Goal: Transaction & Acquisition: Purchase product/service

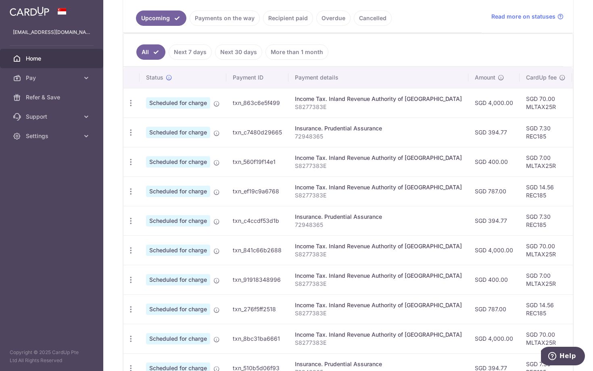
scroll to position [183, 0]
click at [130, 192] on icon "button" at bounding box center [131, 191] width 8 height 8
click at [265, 184] on td "txn_ef19c9a6768" at bounding box center [257, 190] width 62 height 29
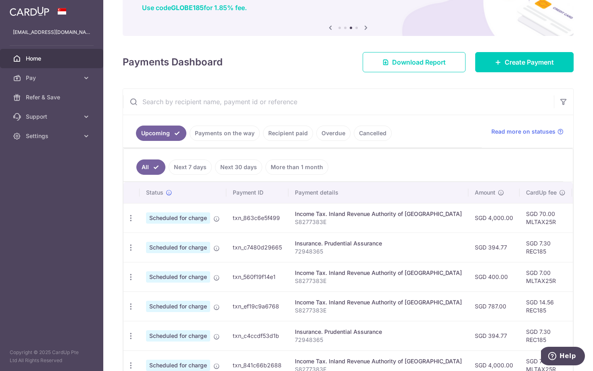
scroll to position [0, 0]
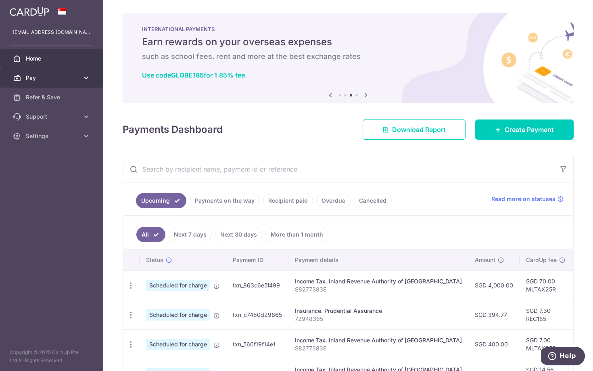
click at [69, 79] on span "Pay" at bounding box center [52, 78] width 53 height 8
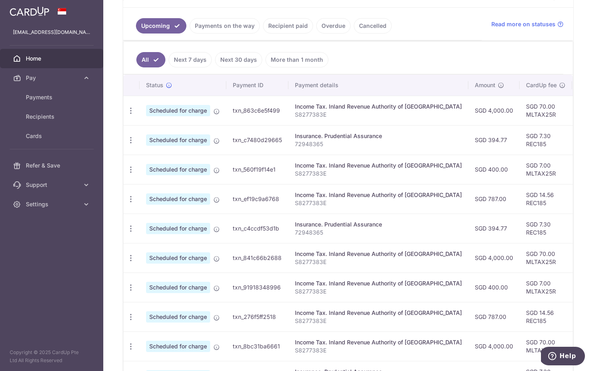
scroll to position [257, 0]
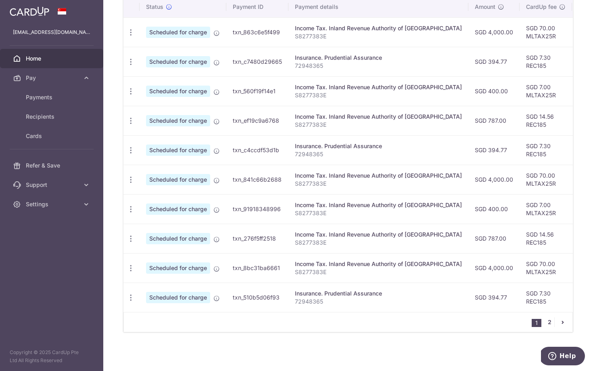
click at [546, 320] on link "2" at bounding box center [549, 322] width 10 height 10
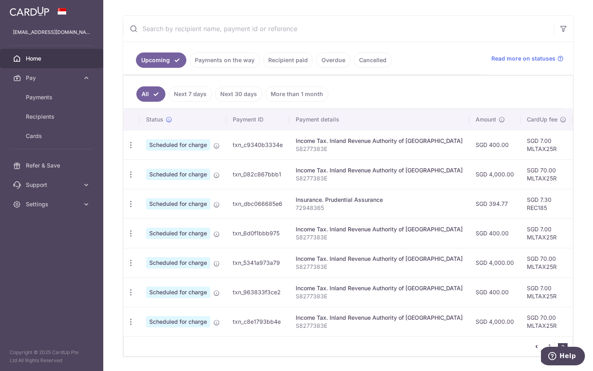
scroll to position [0, 0]
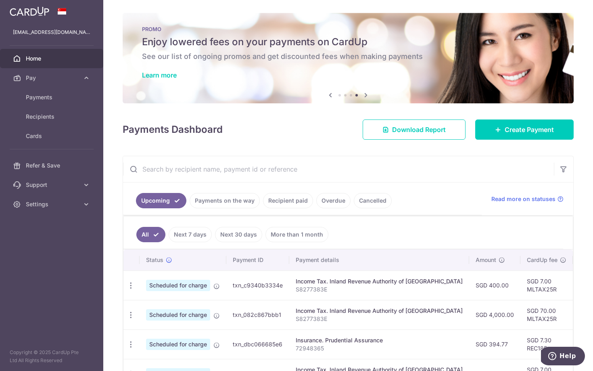
click at [376, 206] on link "Cancelled" at bounding box center [373, 200] width 38 height 15
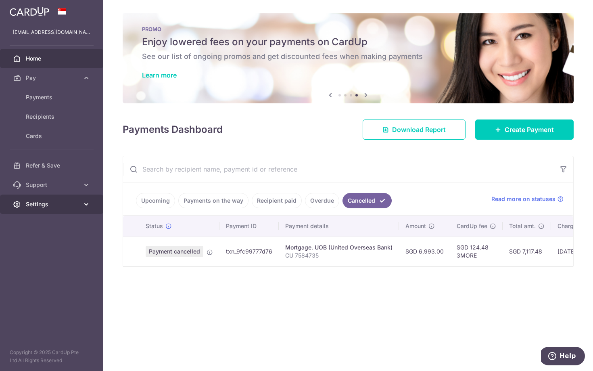
click at [51, 201] on span "Settings" at bounding box center [52, 204] width 53 height 8
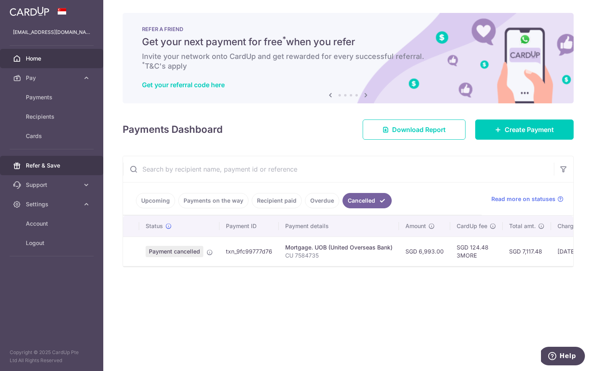
click at [58, 168] on span "Refer & Save" at bounding box center [52, 165] width 53 height 8
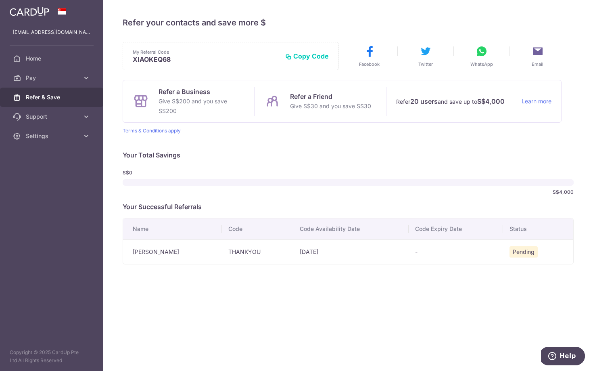
click at [222, 251] on td "THANKYOU" at bounding box center [257, 251] width 71 height 25
click at [53, 79] on span "Pay" at bounding box center [52, 78] width 53 height 8
click at [58, 96] on span "Payments" at bounding box center [52, 97] width 53 height 8
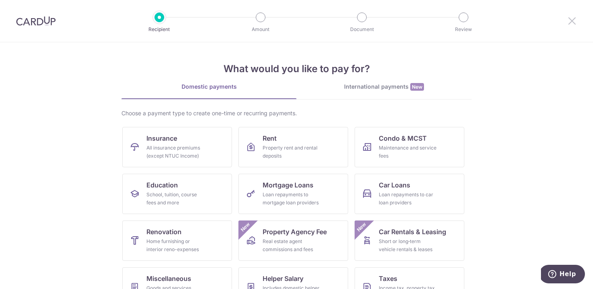
click at [571, 24] on icon at bounding box center [572, 21] width 10 height 10
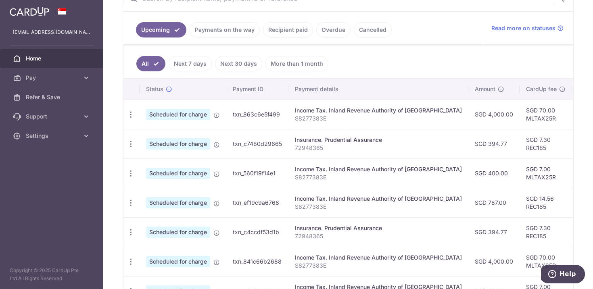
scroll to position [188, 0]
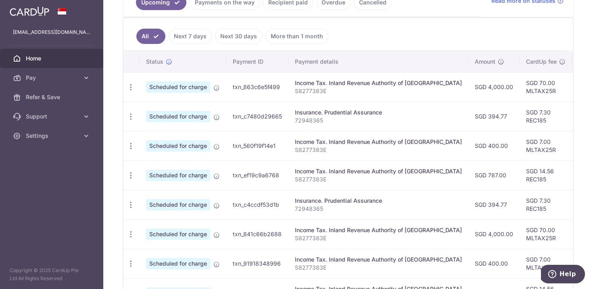
click at [198, 38] on link "Next 7 days" at bounding box center [190, 36] width 43 height 15
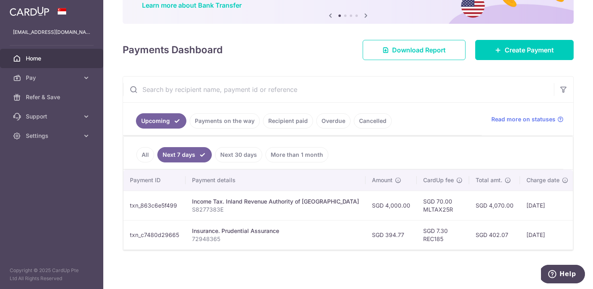
scroll to position [0, 0]
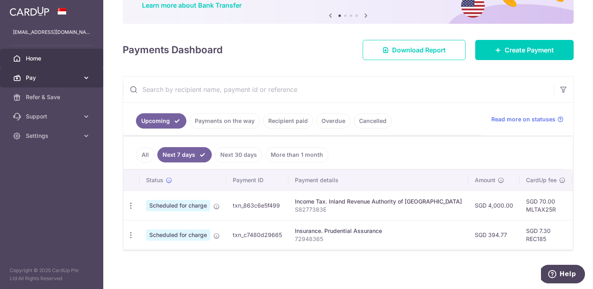
click at [69, 83] on link "Pay" at bounding box center [51, 77] width 103 height 19
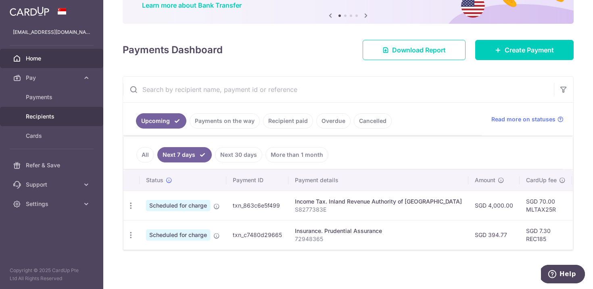
click at [59, 113] on span "Recipients" at bounding box center [52, 117] width 53 height 8
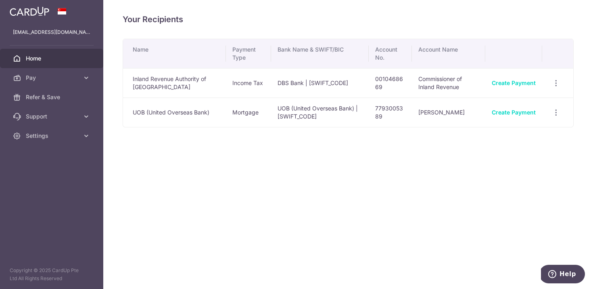
click at [48, 57] on span "Home" at bounding box center [52, 58] width 53 height 8
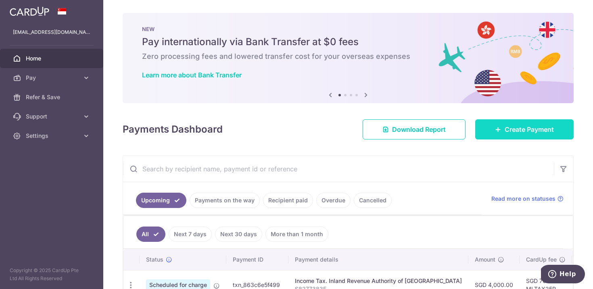
click at [512, 126] on span "Create Payment" at bounding box center [529, 130] width 49 height 10
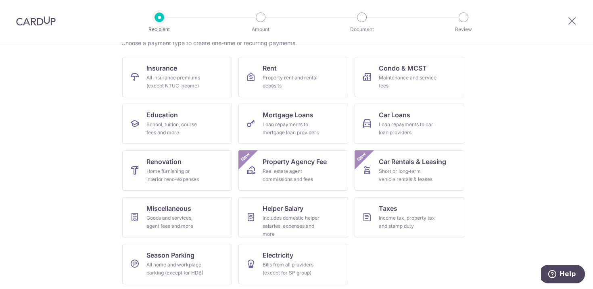
scroll to position [72, 0]
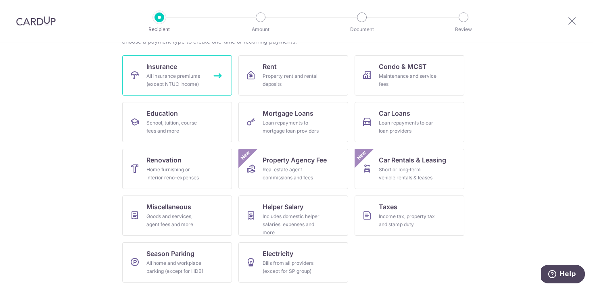
click at [190, 72] on div "All insurance premiums (except NTUC Income)" at bounding box center [175, 80] width 58 height 16
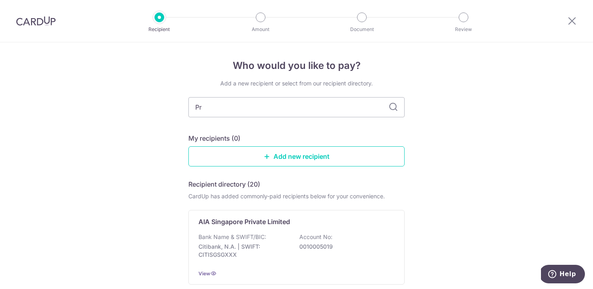
type input "Pru"
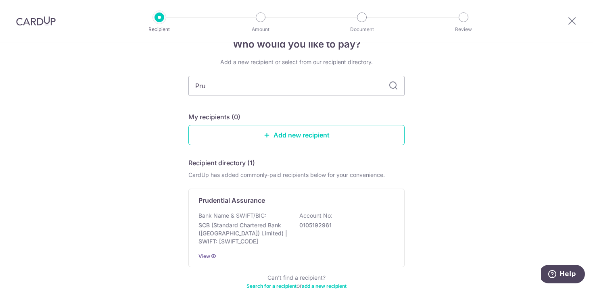
scroll to position [70, 0]
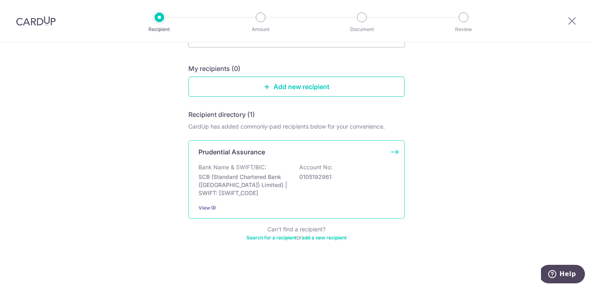
click at [288, 171] on div "Bank Name & SWIFT/BIC: SCB (Standard Chartered Bank (Singapore) Limited) | SWIF…" at bounding box center [296, 180] width 196 height 34
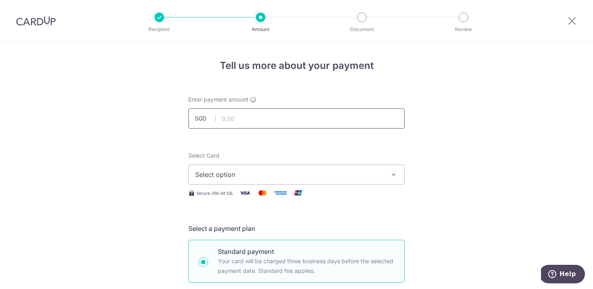
click at [235, 119] on input "text" at bounding box center [296, 118] width 216 height 20
type input "183.87"
click at [323, 175] on span "Select option" at bounding box center [289, 175] width 188 height 10
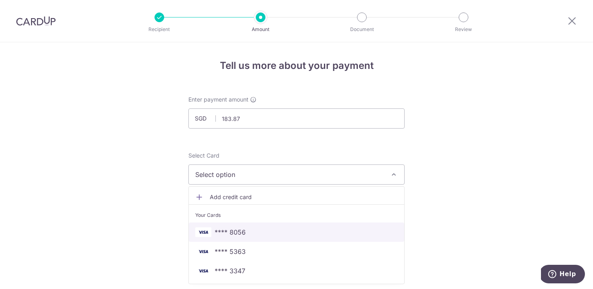
click at [228, 236] on span "**** 8056" at bounding box center [230, 232] width 31 height 10
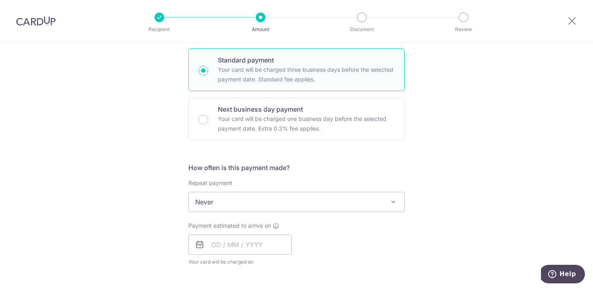
scroll to position [198, 0]
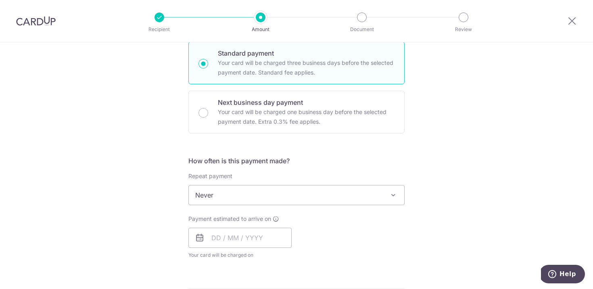
click at [389, 194] on span at bounding box center [393, 195] width 10 height 10
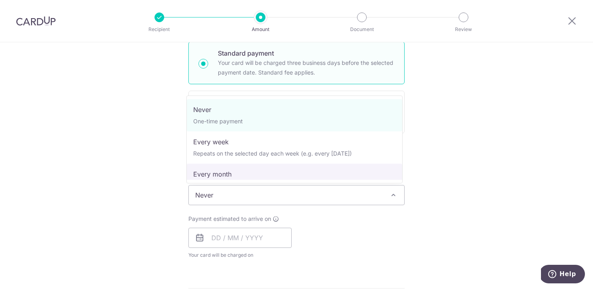
select select "3"
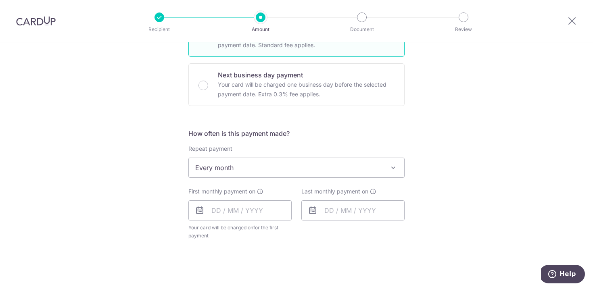
scroll to position [270, 0]
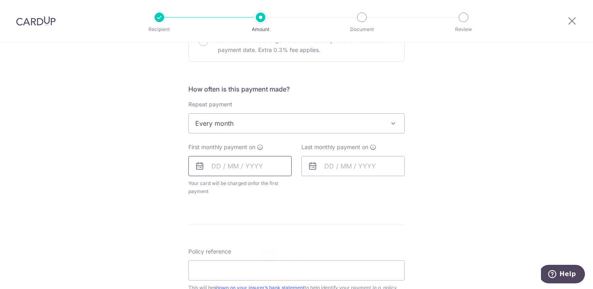
click at [244, 170] on input "text" at bounding box center [239, 166] width 103 height 20
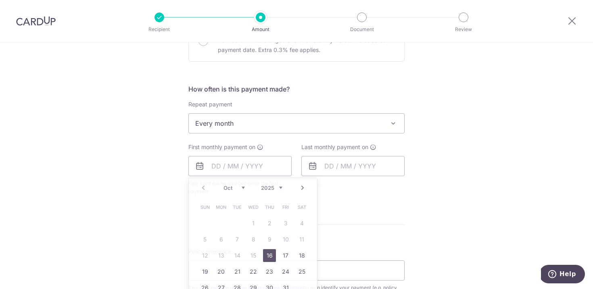
click at [140, 154] on div "Tell us more about your payment Enter payment amount SGD 183.87 183.87 Select C…" at bounding box center [296, 141] width 593 height 738
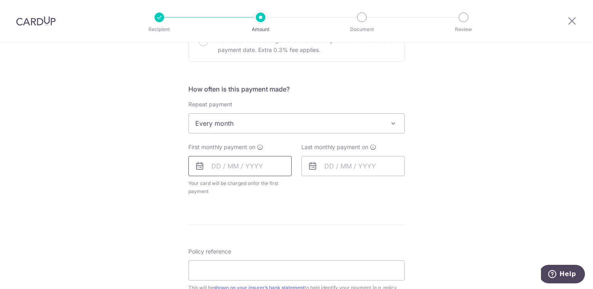
click at [233, 164] on input "text" at bounding box center [239, 166] width 103 height 20
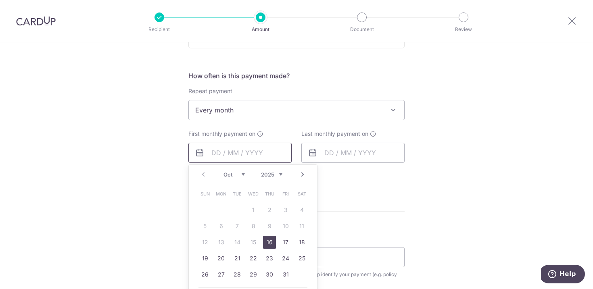
scroll to position [324, 0]
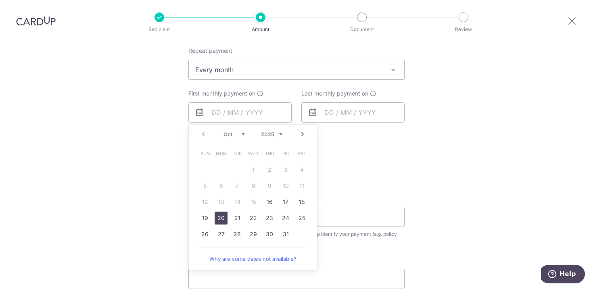
click at [224, 217] on link "20" at bounding box center [221, 218] width 13 height 13
type input "[DATE]"
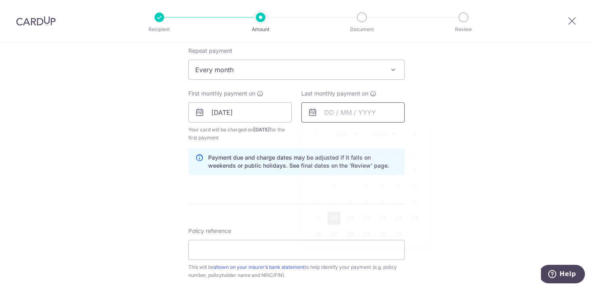
click at [336, 115] on input "text" at bounding box center [352, 112] width 103 height 20
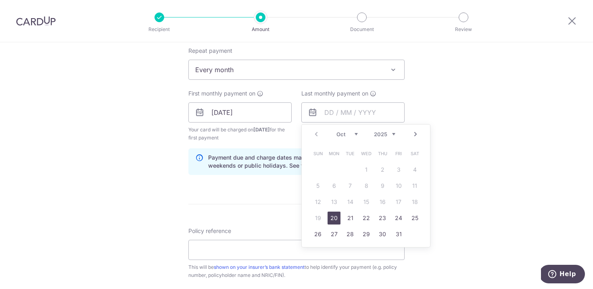
click at [415, 132] on link "Next" at bounding box center [416, 134] width 10 height 10
click at [415, 133] on link "Next" at bounding box center [416, 134] width 10 height 10
click at [397, 235] on link "30" at bounding box center [398, 234] width 13 height 13
type input "[DATE]"
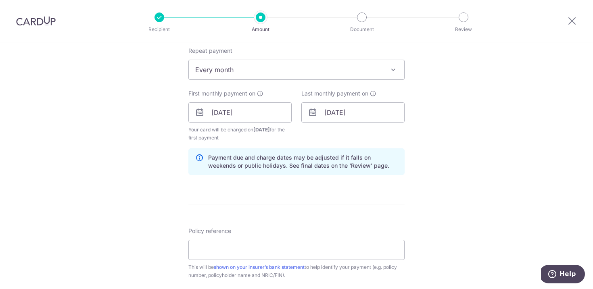
click at [321, 137] on div "Last monthly payment on 30/01/2026 Prev Next Jan Feb Mar Apr May Jun Jul Aug Se…" at bounding box center [352, 116] width 113 height 52
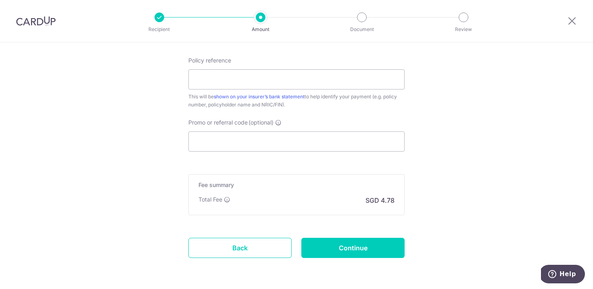
scroll to position [495, 0]
click at [252, 140] on input "Promo or referral code (optional)" at bounding box center [296, 141] width 216 height 20
paste input "REC185"
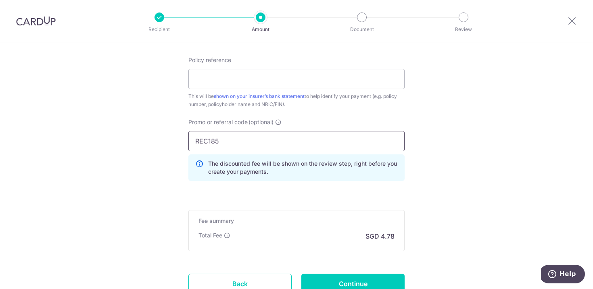
type input "REC185"
click at [329, 184] on div "Promo or referral code (optional) REC185 The discounted fee will be shown on th…" at bounding box center [297, 152] width 226 height 69
click at [334, 80] on input "Policy reference" at bounding box center [296, 79] width 216 height 20
paste input "48879865"
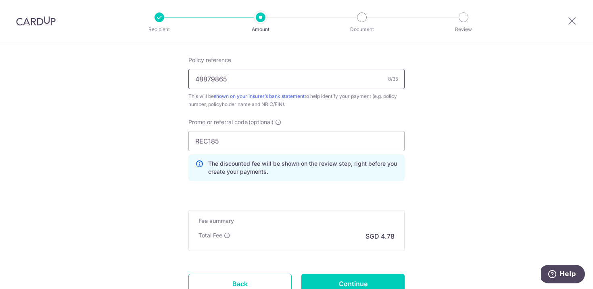
click at [275, 82] on input "48879865" at bounding box center [296, 79] width 216 height 20
type input "48879865 QIAO XIAOKE S8277383E"
click at [351, 115] on div "Policy reference 48879865 QIAO XIAOKE S8277383E 30/35 This will be shown on you…" at bounding box center [296, 121] width 216 height 131
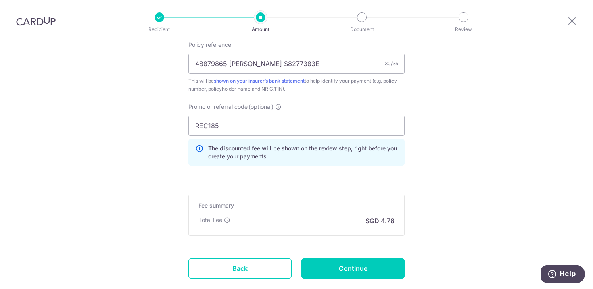
scroll to position [560, 0]
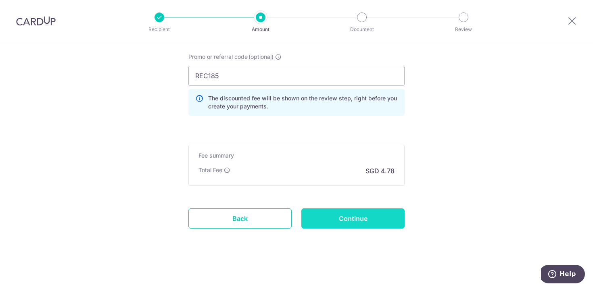
click at [374, 213] on input "Continue" at bounding box center [352, 219] width 103 height 20
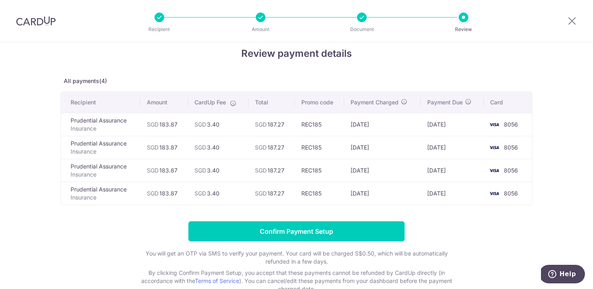
scroll to position [16, 0]
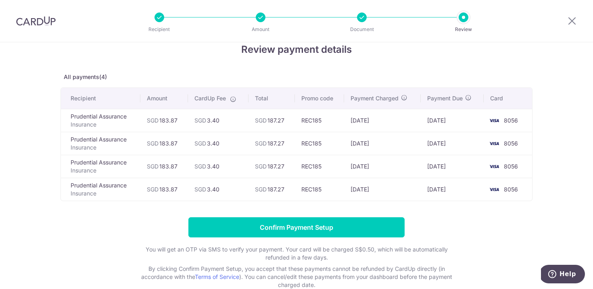
drag, startPoint x: 167, startPoint y: 120, endPoint x: 176, endPoint y: 120, distance: 9.7
click at [176, 120] on td "SGD 183.87" at bounding box center [164, 120] width 48 height 23
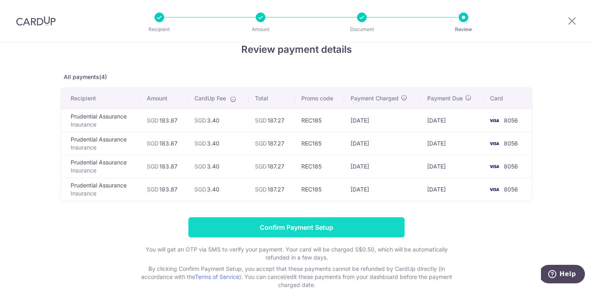
click at [364, 226] on input "Confirm Payment Setup" at bounding box center [296, 227] width 216 height 20
